Goal: Information Seeking & Learning: Learn about a topic

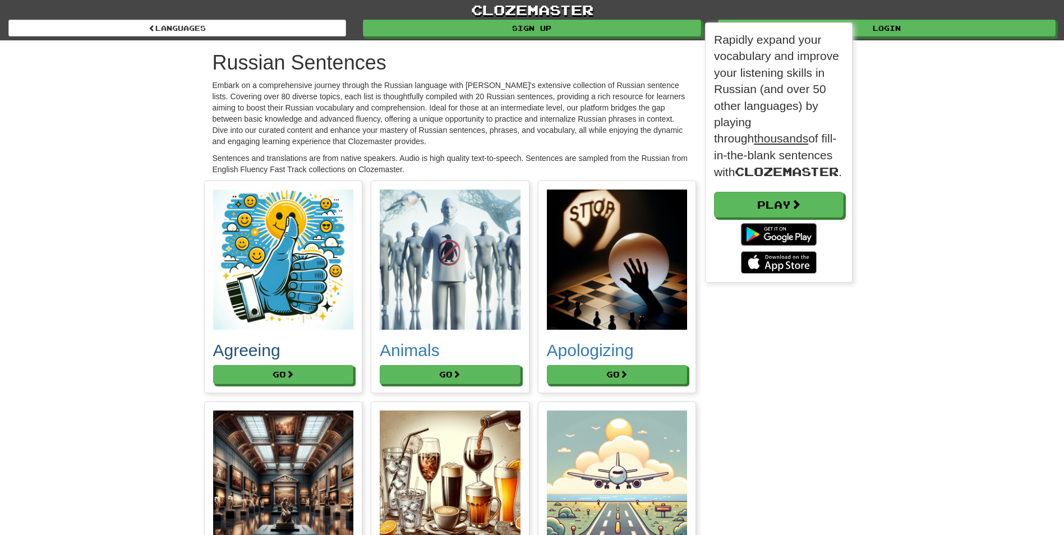
scroll to position [260, 147]
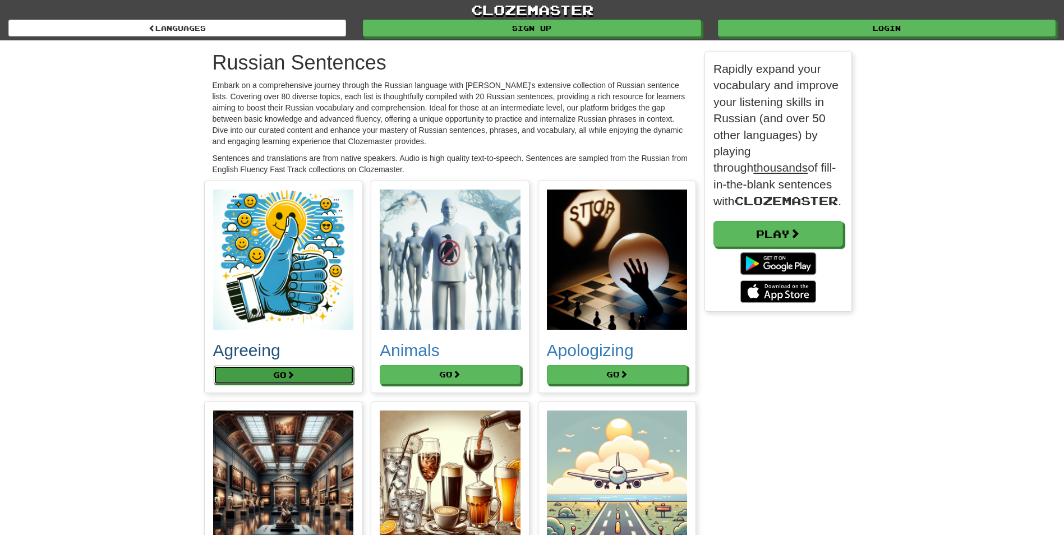
click at [265, 376] on button "Go" at bounding box center [284, 375] width 141 height 19
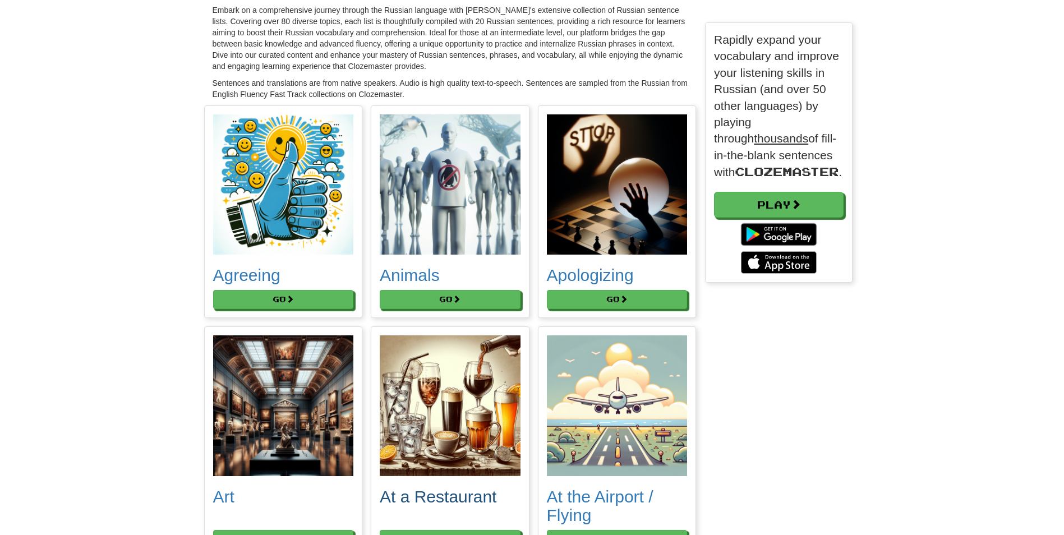
scroll to position [56, 0]
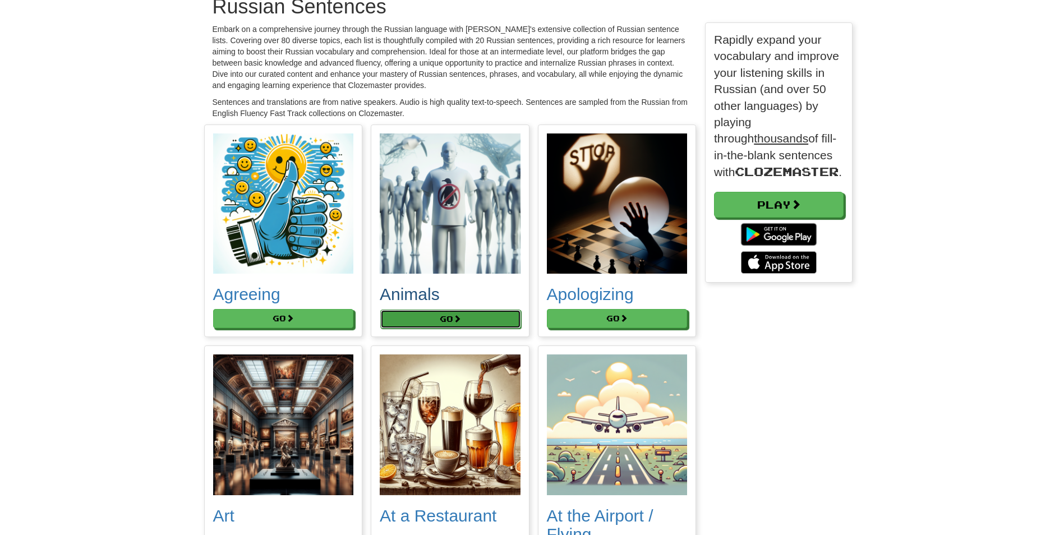
click at [438, 312] on button "Go" at bounding box center [450, 319] width 141 height 19
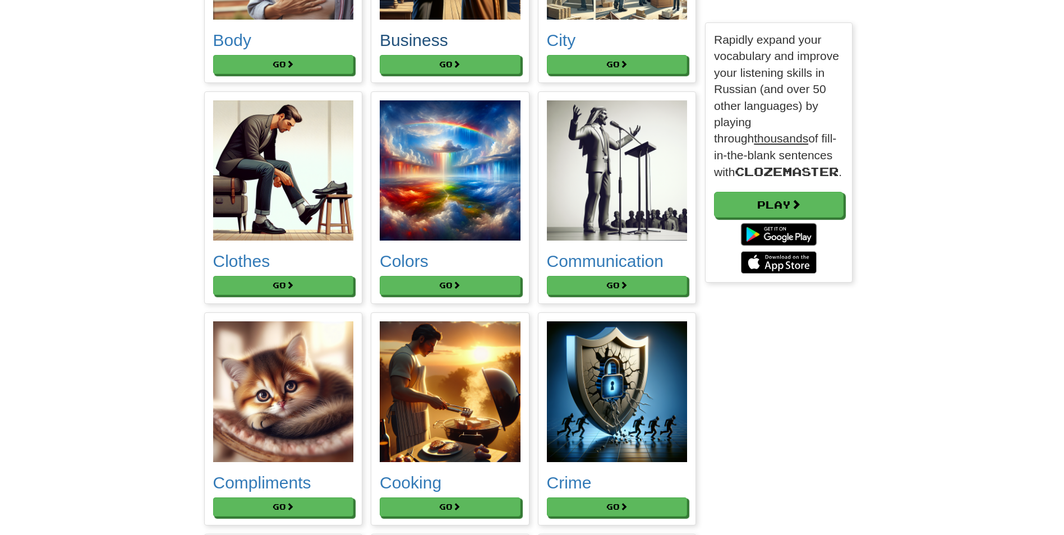
scroll to position [1066, 0]
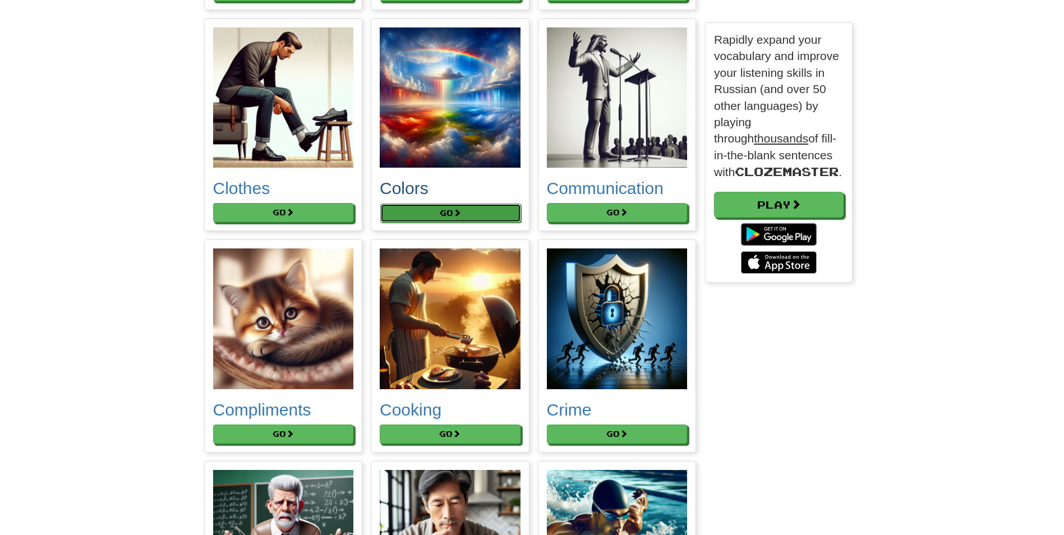
click at [456, 215] on span at bounding box center [457, 213] width 8 height 8
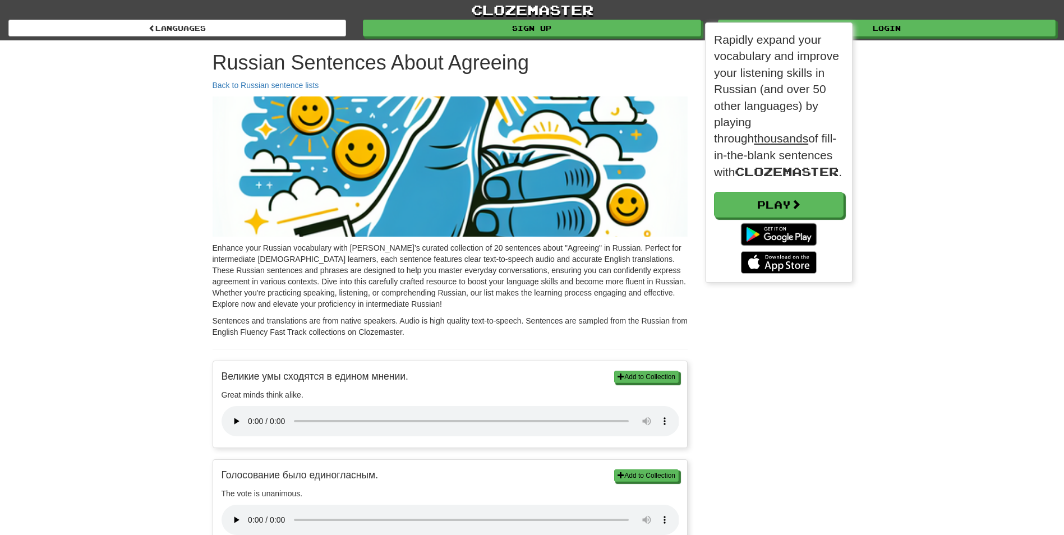
scroll to position [260, 147]
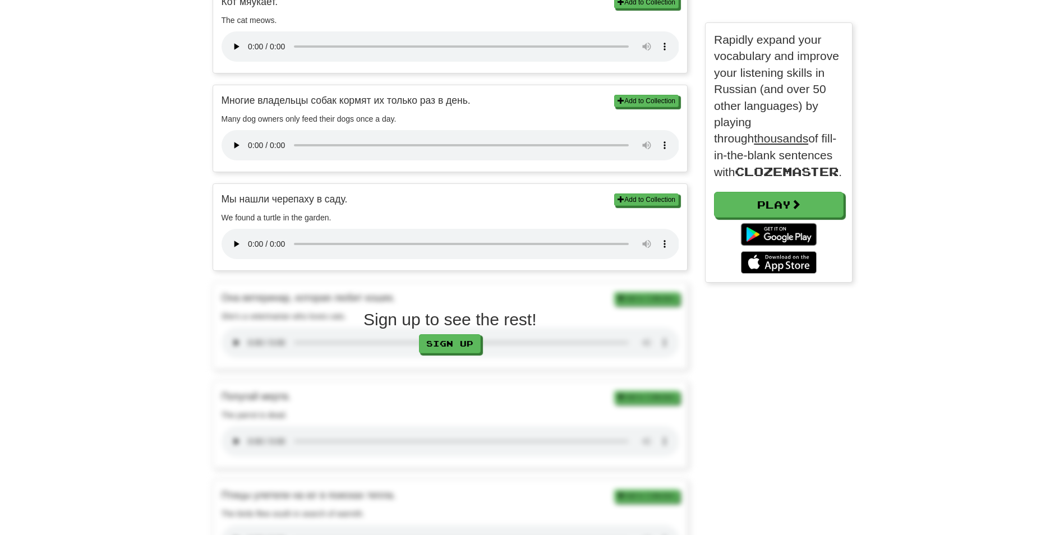
scroll to position [842, 0]
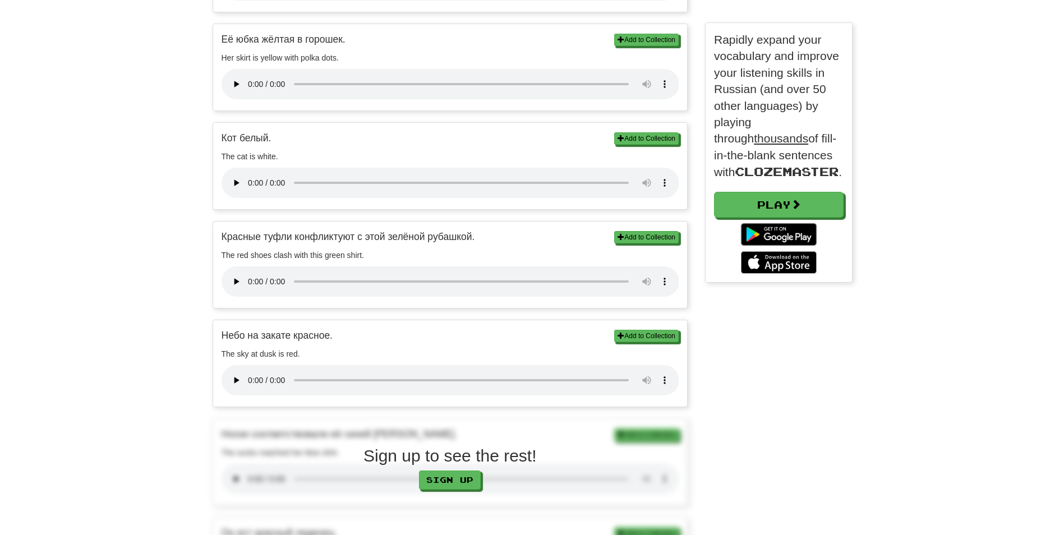
scroll to position [954, 0]
